Goal: Navigation & Orientation: Find specific page/section

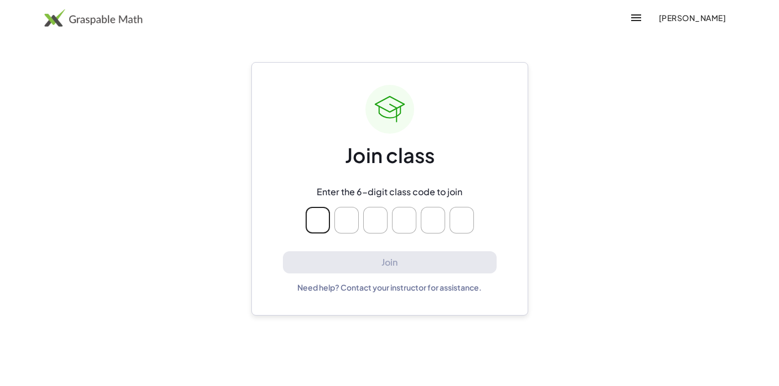
click at [128, 22] on img at bounding box center [93, 18] width 98 height 18
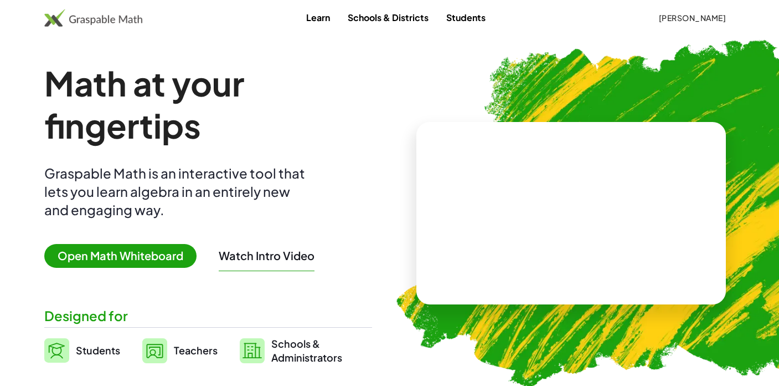
click at [713, 23] on button "[PERSON_NAME]" at bounding box center [692, 18] width 85 height 20
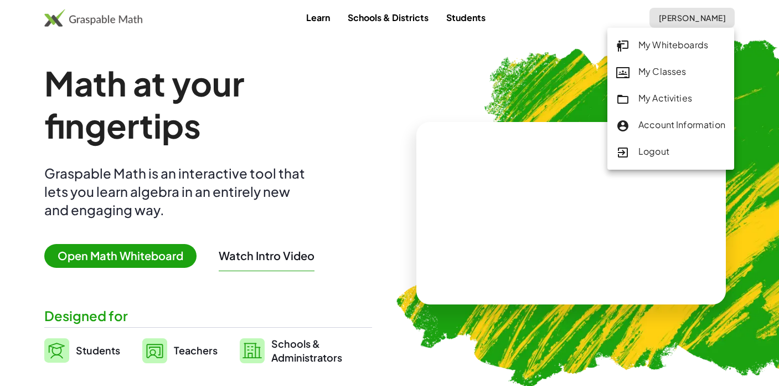
click at [673, 68] on div "My Classes" at bounding box center [670, 72] width 109 height 14
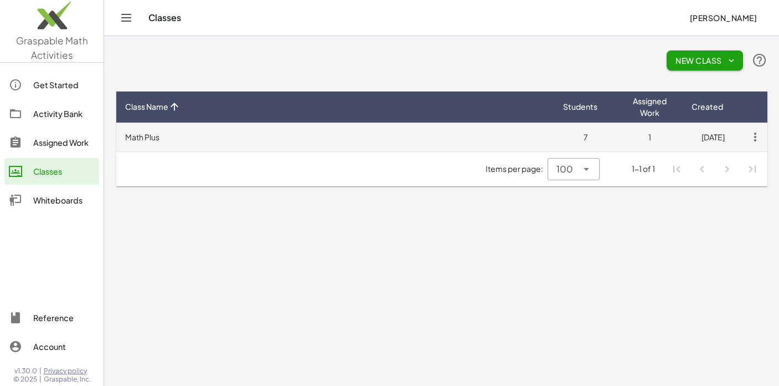
click at [150, 138] on td "Math Plus" at bounding box center [335, 136] width 438 height 29
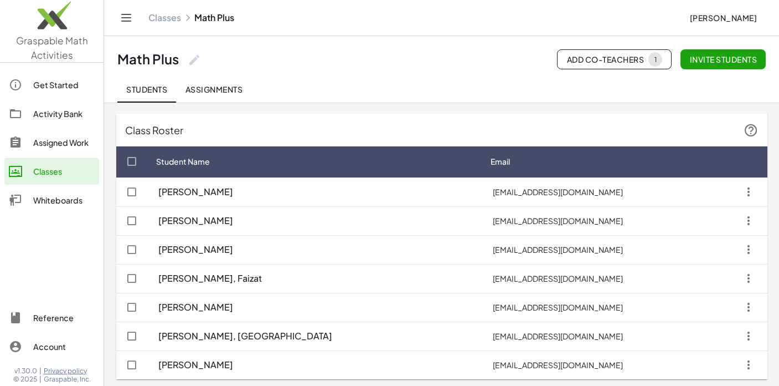
click at [78, 136] on div "Assigned Work" at bounding box center [63, 142] width 61 height 13
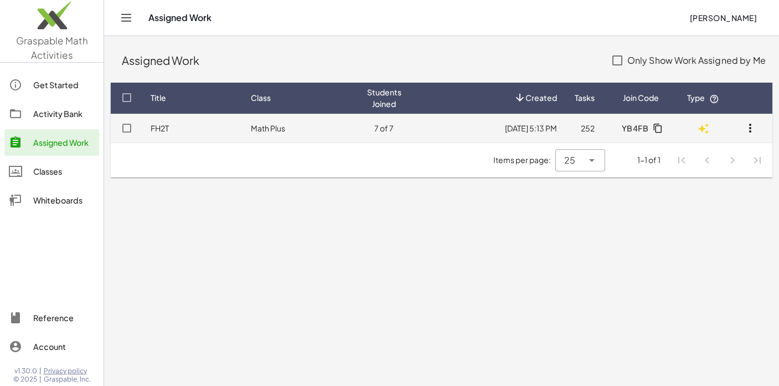
click at [260, 130] on td "Math Plus" at bounding box center [300, 128] width 116 height 29
